Goal: Task Accomplishment & Management: Use online tool/utility

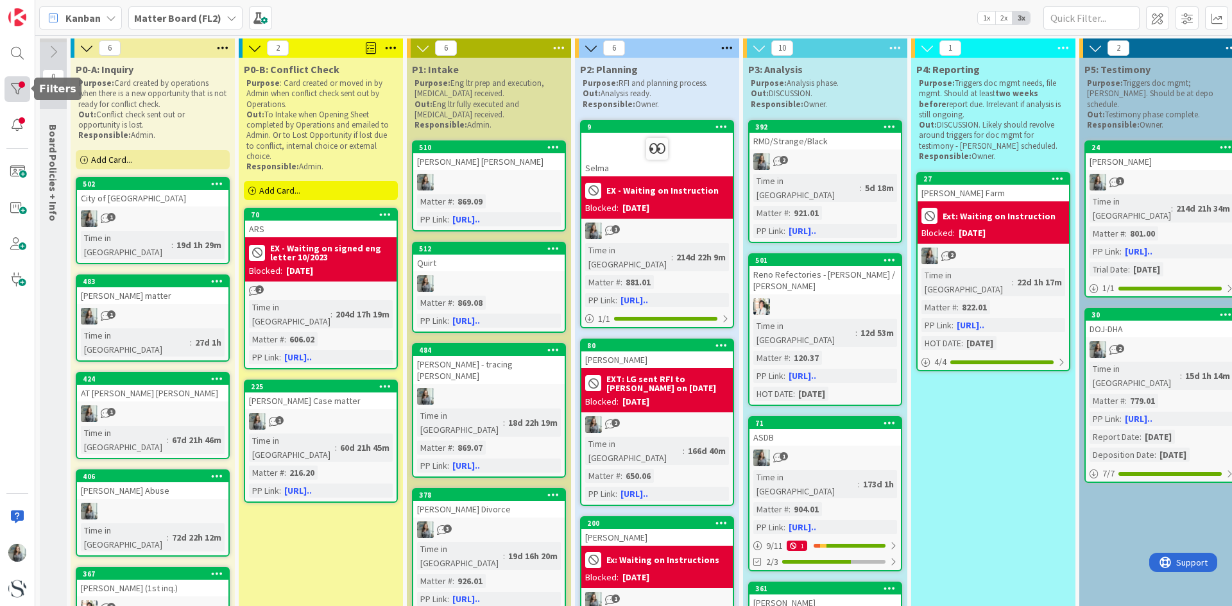
click at [15, 87] on div at bounding box center [17, 89] width 26 height 26
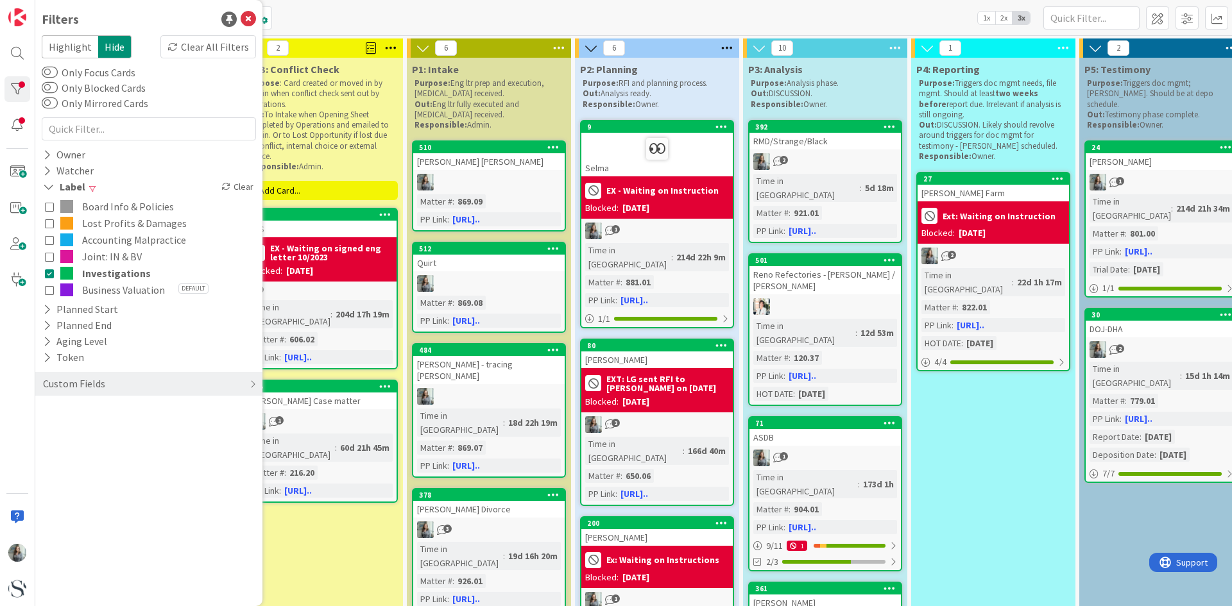
click at [47, 270] on icon at bounding box center [49, 273] width 9 height 9
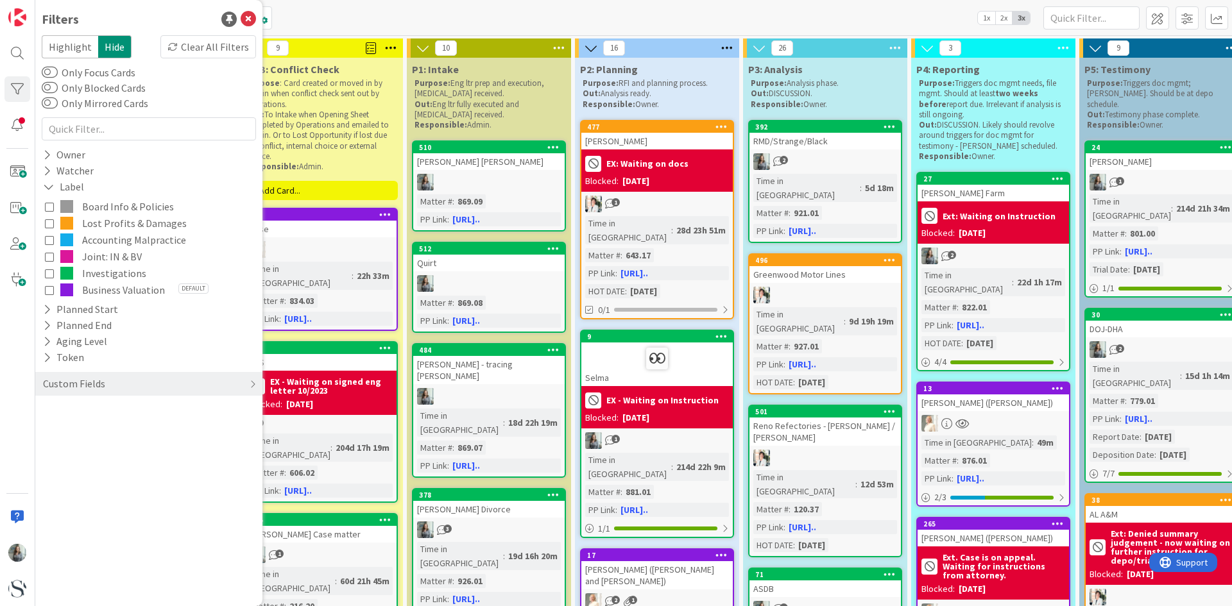
click at [50, 287] on icon at bounding box center [49, 289] width 9 height 9
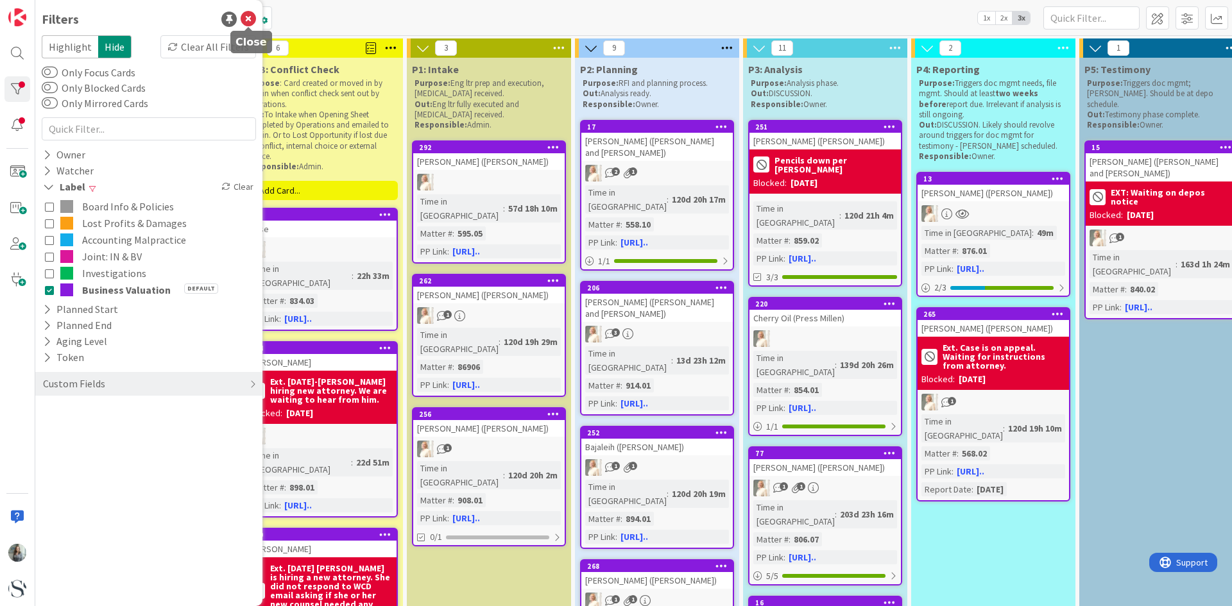
click at [245, 15] on icon at bounding box center [248, 19] width 15 height 15
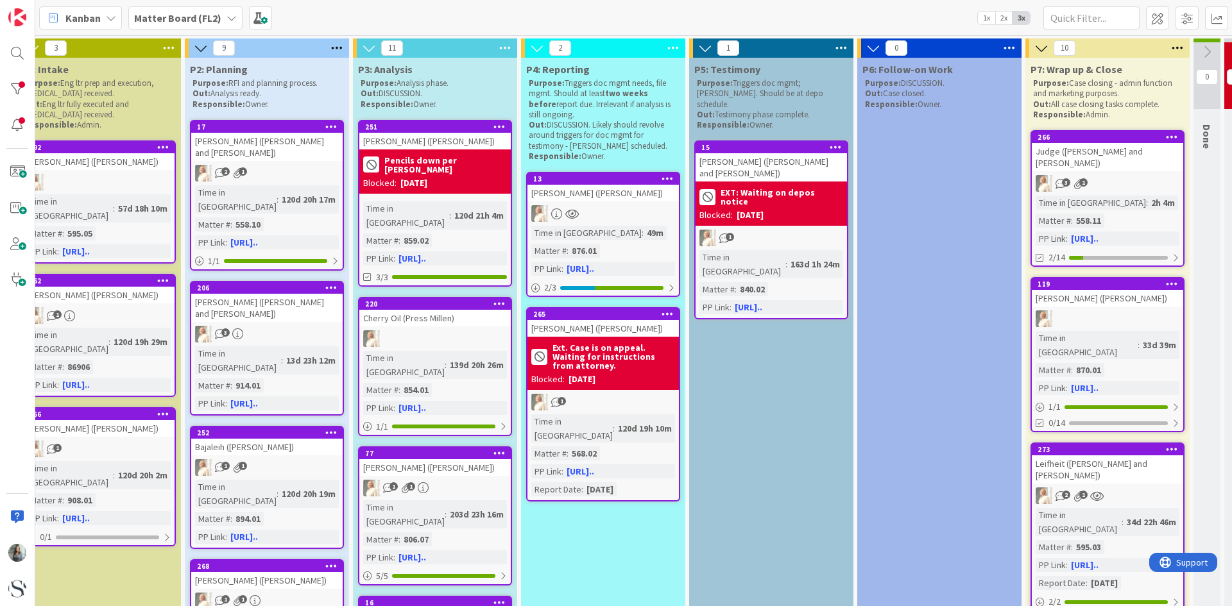
scroll to position [0, 459]
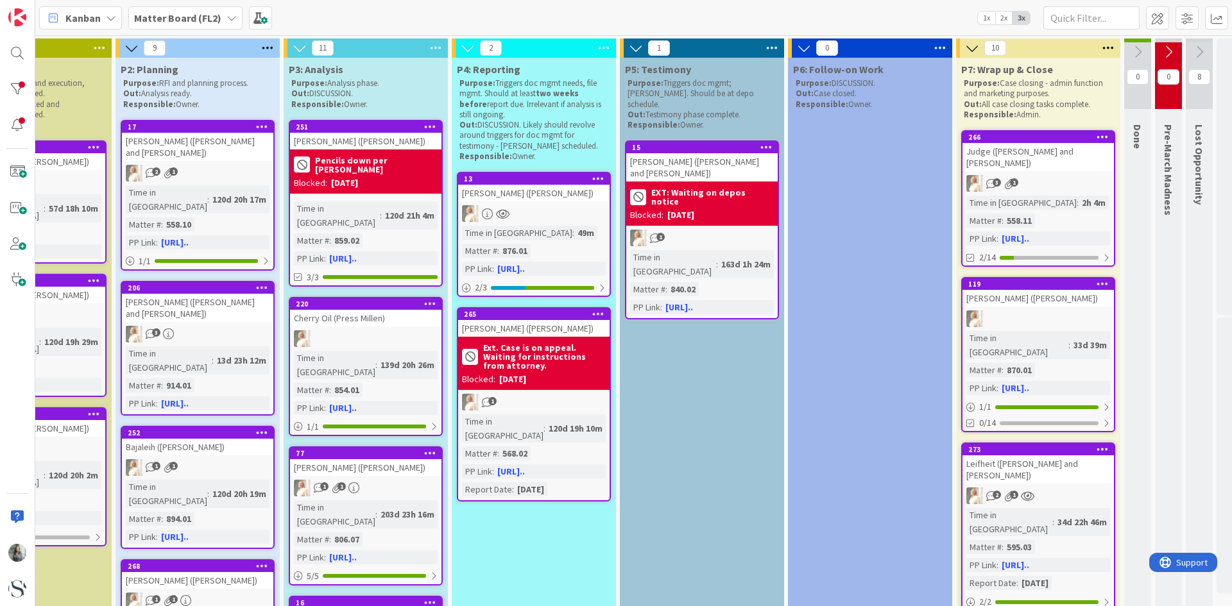
click at [1056, 162] on div "266 Judge ([PERSON_NAME] and [PERSON_NAME]) 3 1 Time in Column : 2h 4m Matter #…" at bounding box center [1038, 198] width 154 height 137
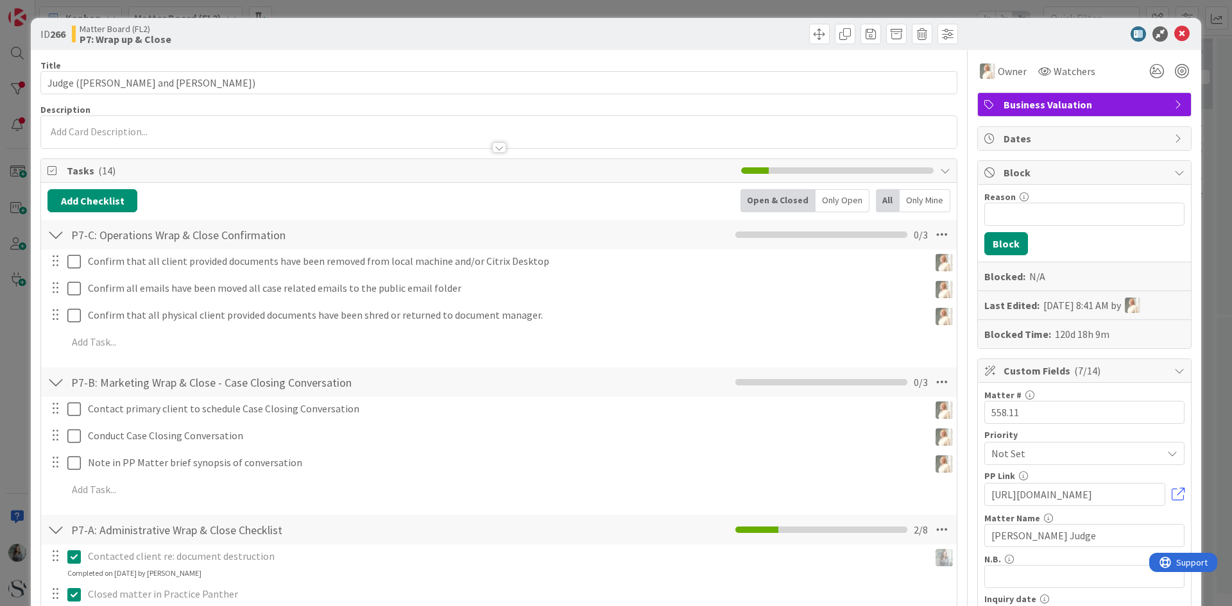
scroll to position [128, 0]
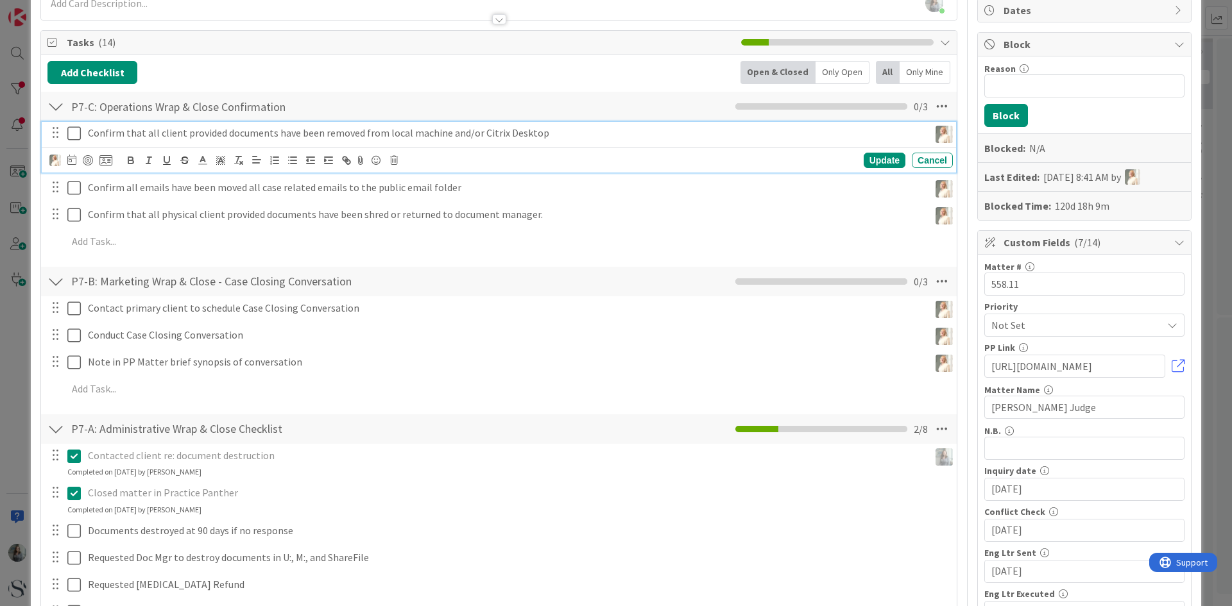
click at [72, 133] on icon at bounding box center [73, 133] width 13 height 15
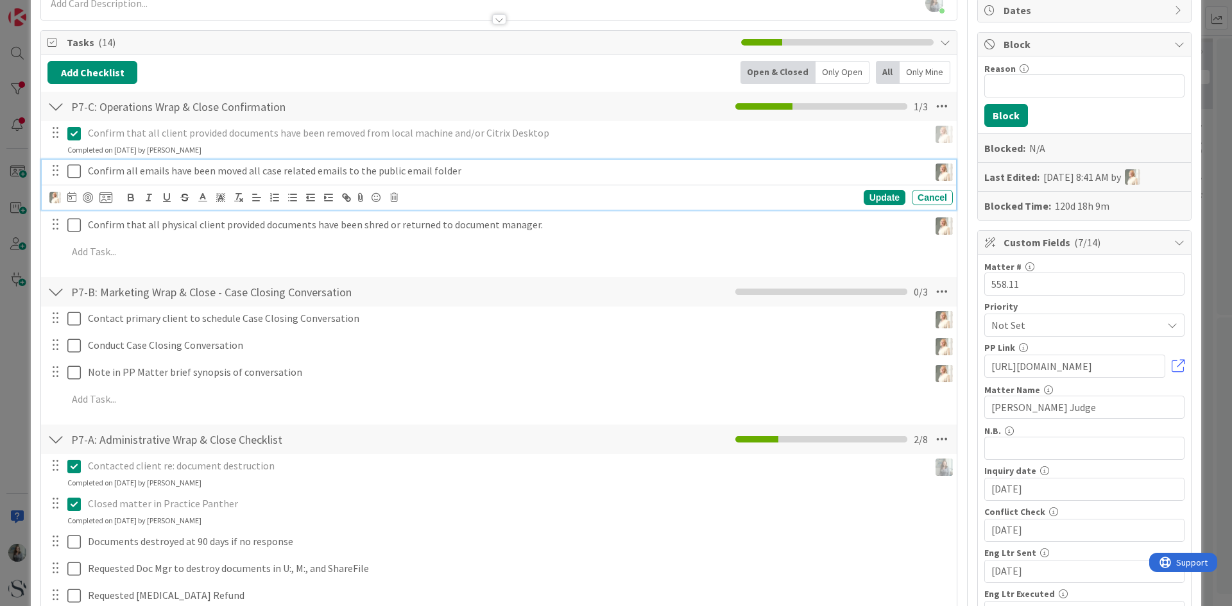
click at [72, 167] on icon at bounding box center [73, 171] width 13 height 15
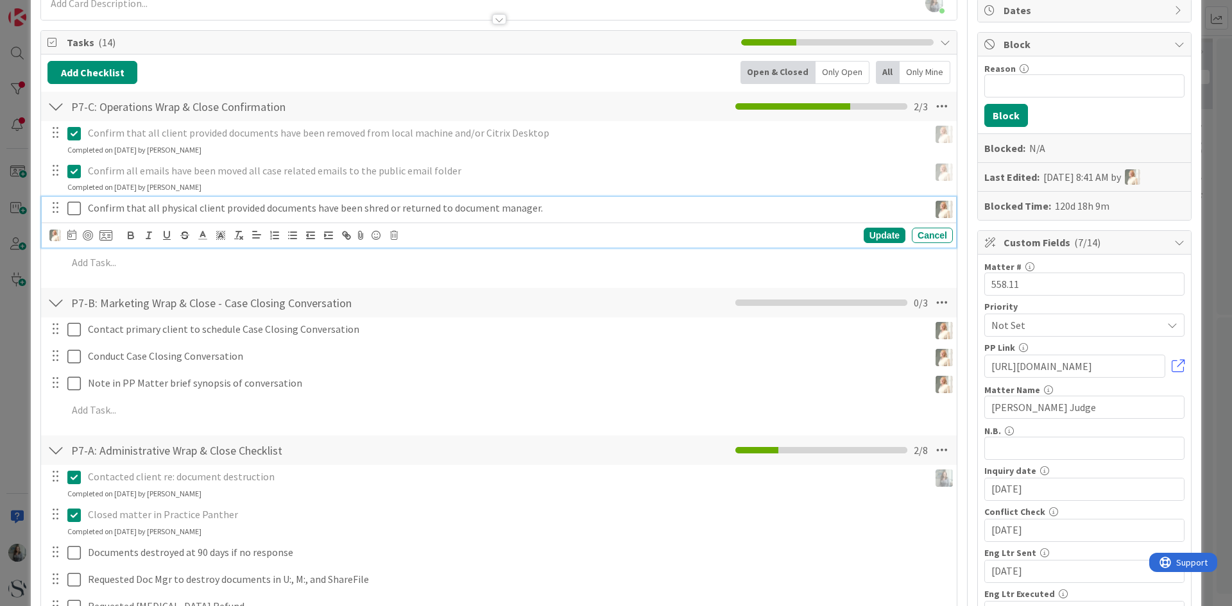
click at [74, 212] on icon at bounding box center [73, 208] width 13 height 15
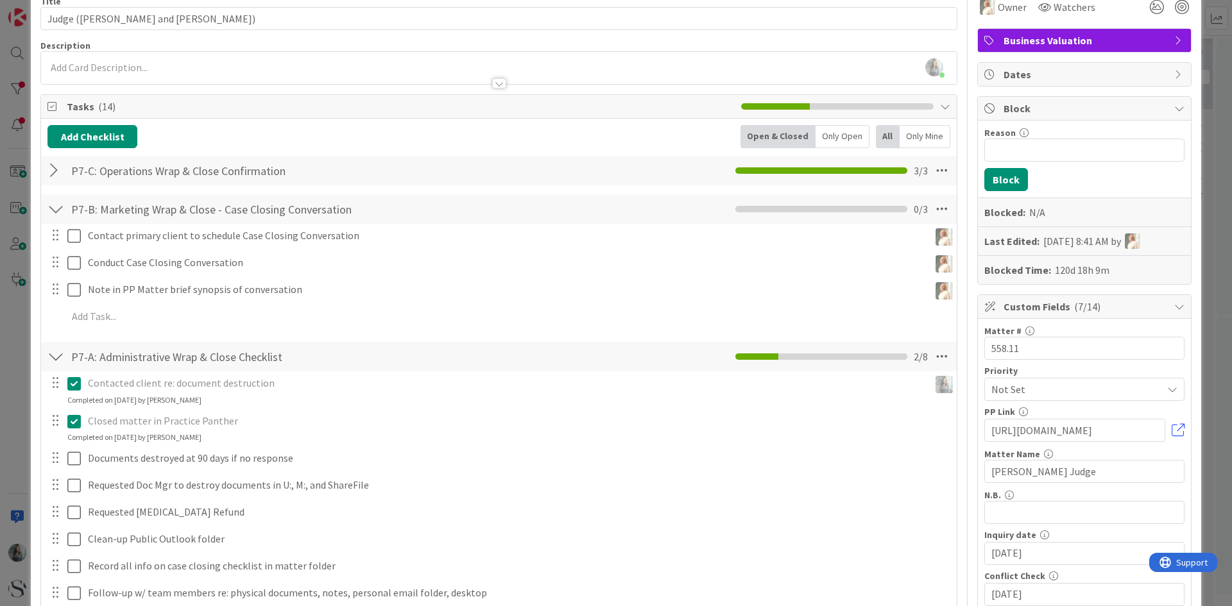
scroll to position [0, 0]
